Goal: Consume media (video, audio)

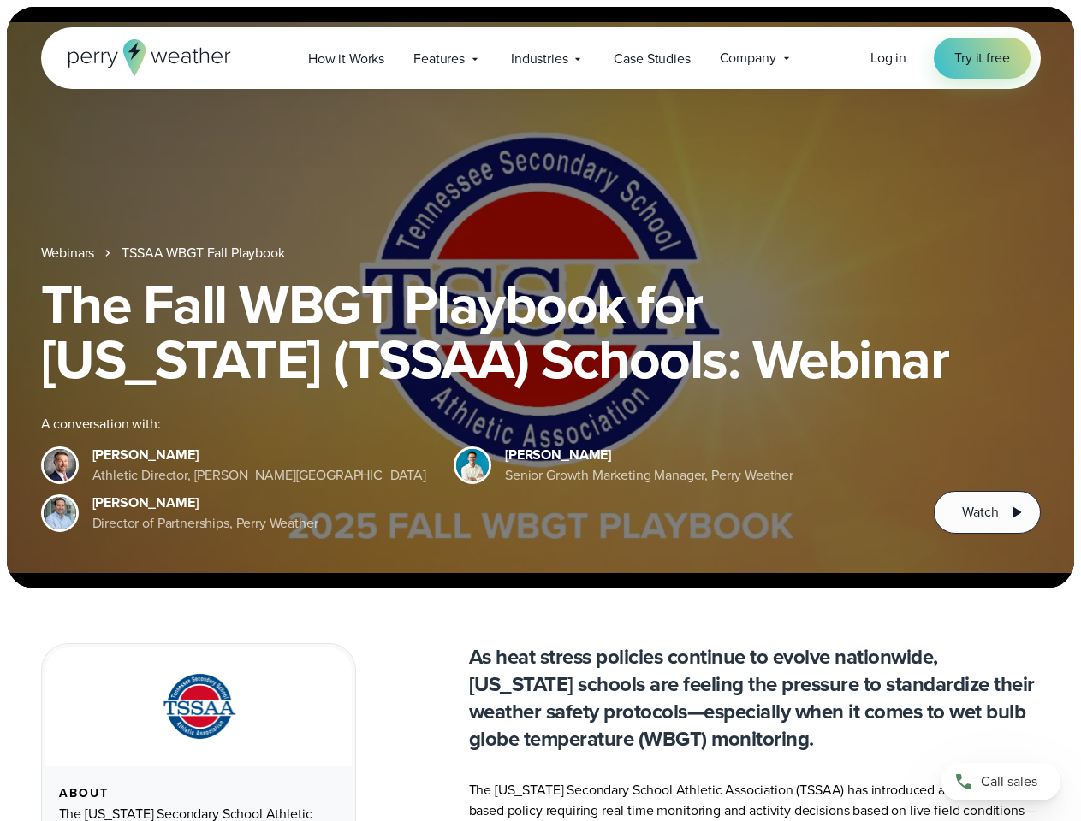
click at [540, 411] on div "The Fall WBGT Playbook for [US_STATE] (TSSAA) Schools: Webinar A conversation w…" at bounding box center [540, 405] width 999 height 257
click at [540, 58] on span "Industries" at bounding box center [539, 59] width 56 height 21
click at [540, 298] on h1 "The Fall WBGT Playbook for [US_STATE] (TSSAA) Schools: Webinar" at bounding box center [540, 332] width 999 height 110
click at [205, 253] on link "TSSAA WBGT Fall Playbook" at bounding box center [203, 253] width 163 height 21
click at [987, 513] on span "Watch" at bounding box center [980, 512] width 36 height 21
